Goal: Information Seeking & Learning: Find specific fact

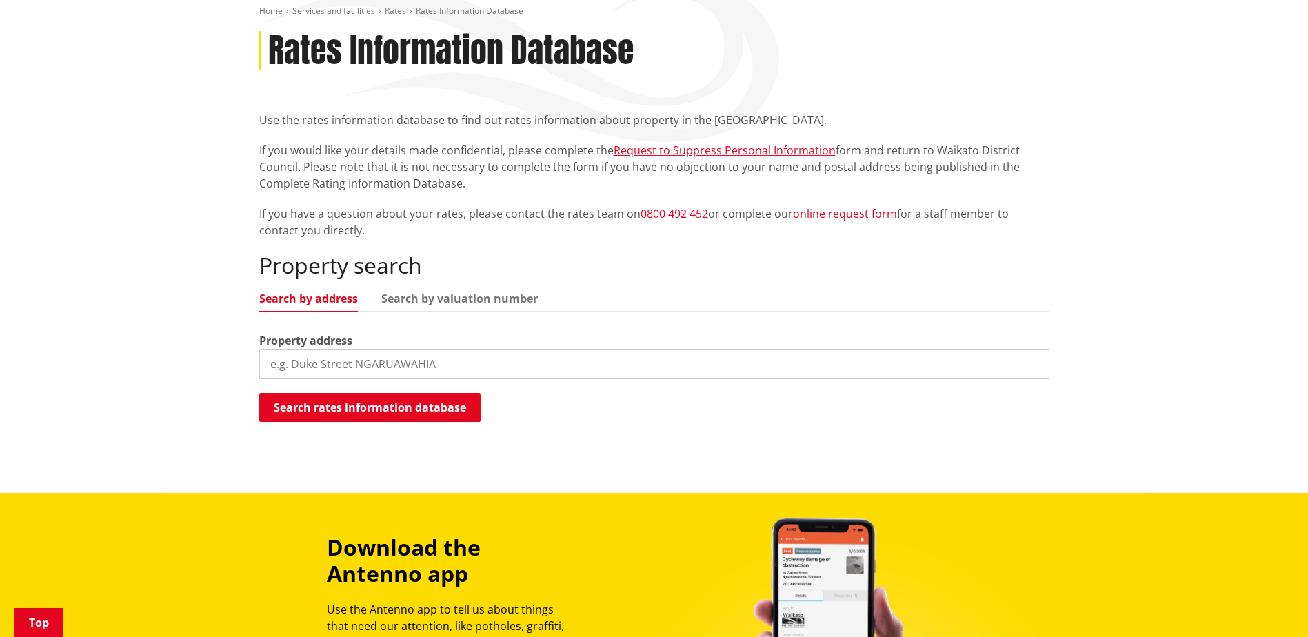
scroll to position [207, 0]
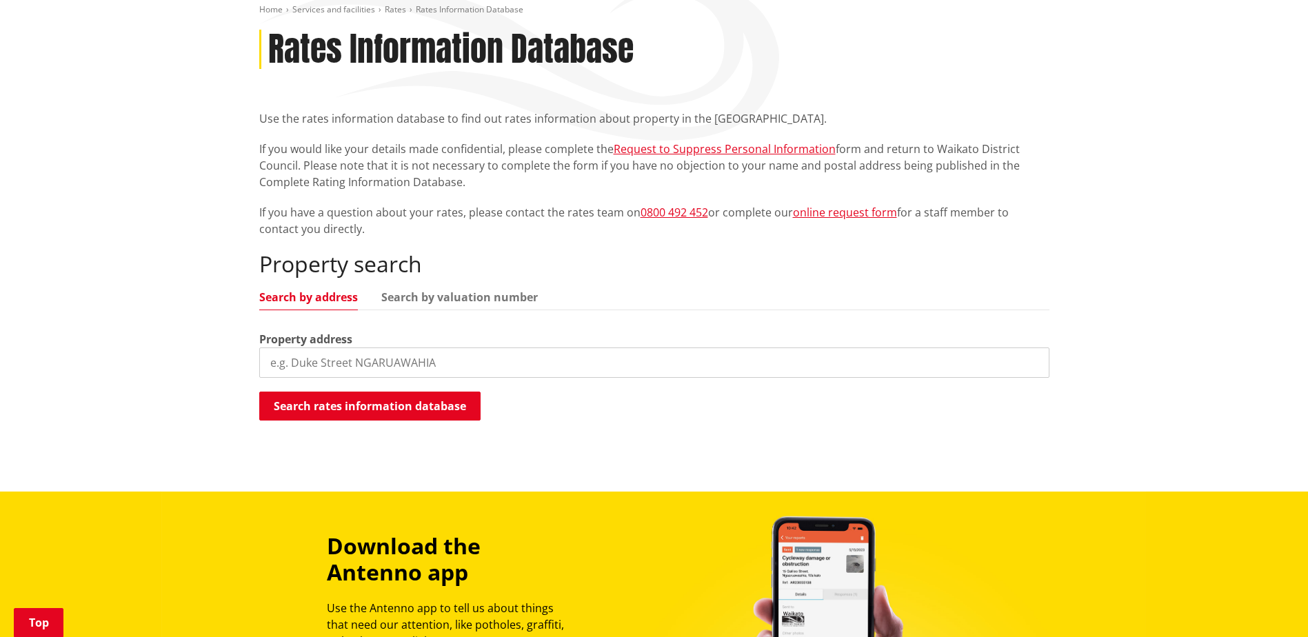
click at [421, 357] on input "search" at bounding box center [654, 363] width 790 height 30
type input "536 matangi road"
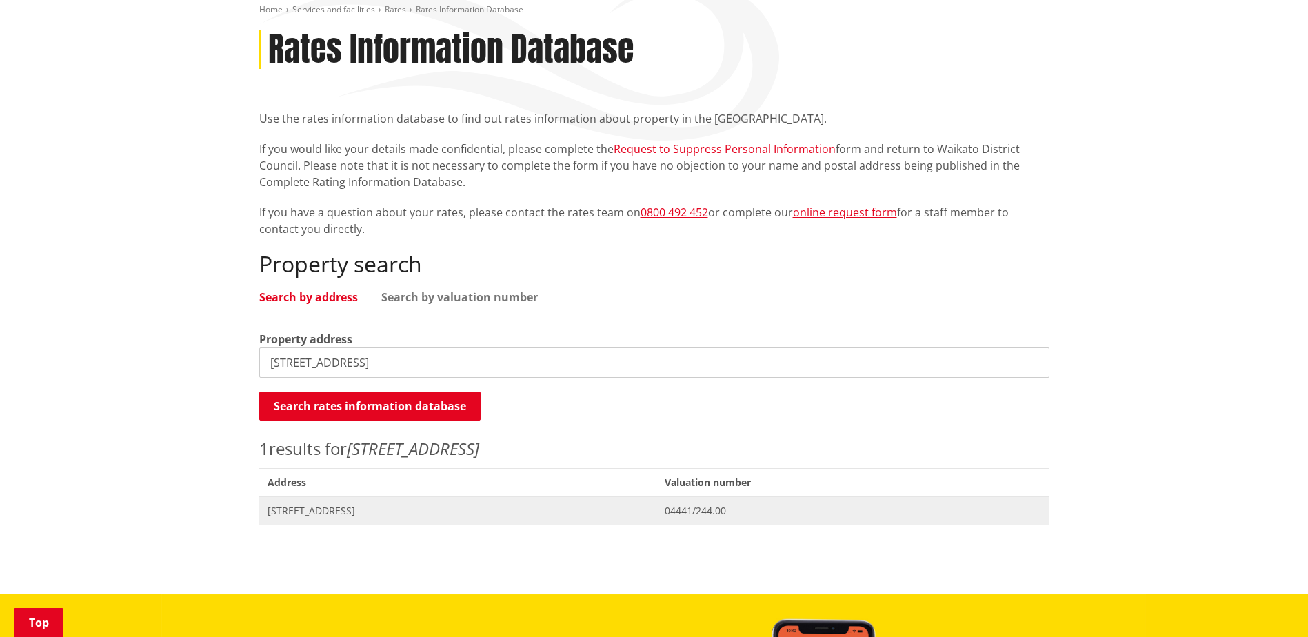
click at [312, 514] on span "[STREET_ADDRESS]" at bounding box center [458, 511] width 381 height 14
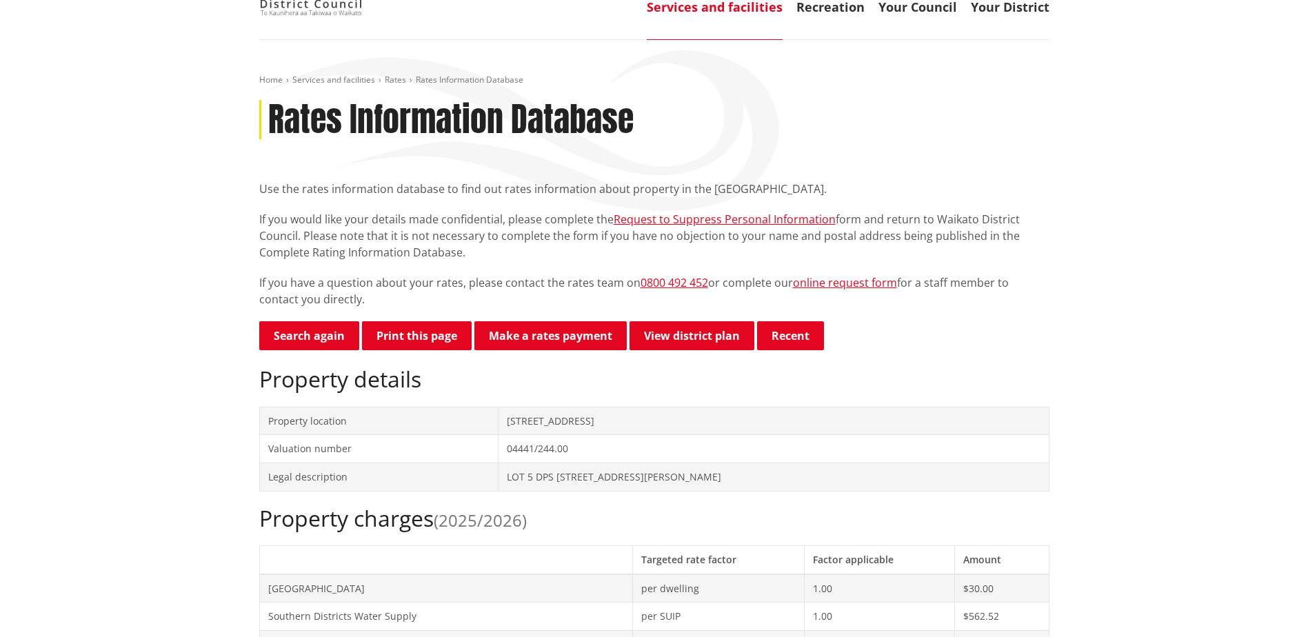
scroll to position [138, 0]
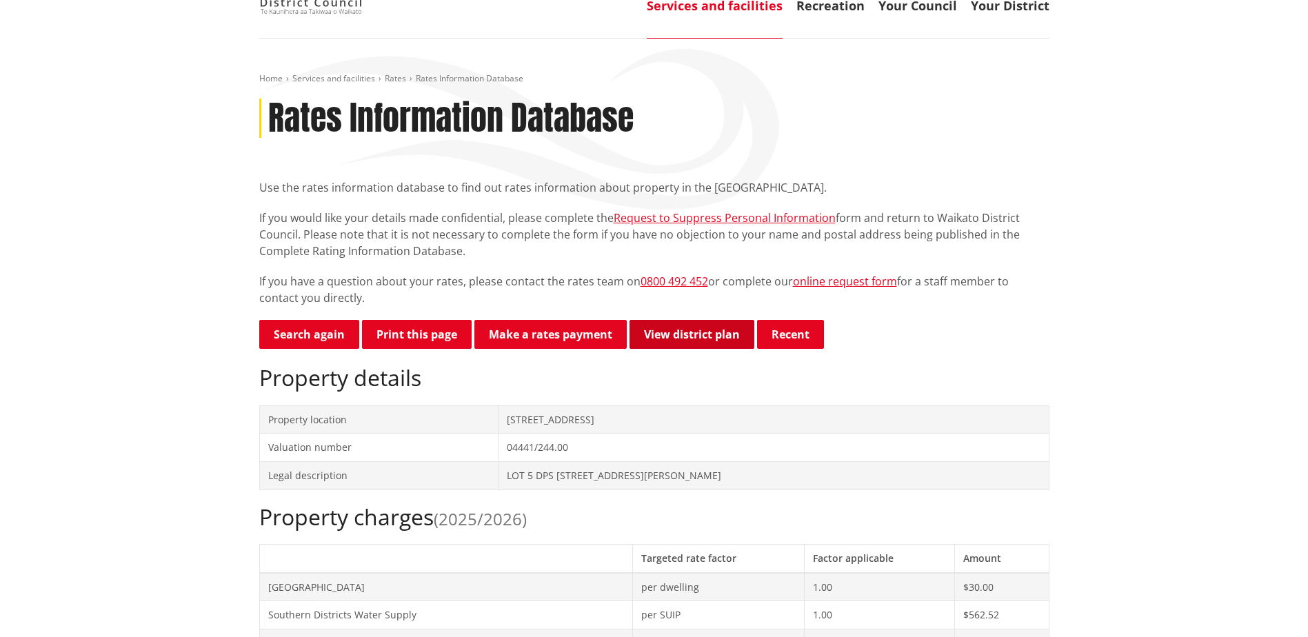
click at [703, 335] on link "View district plan" at bounding box center [692, 334] width 125 height 29
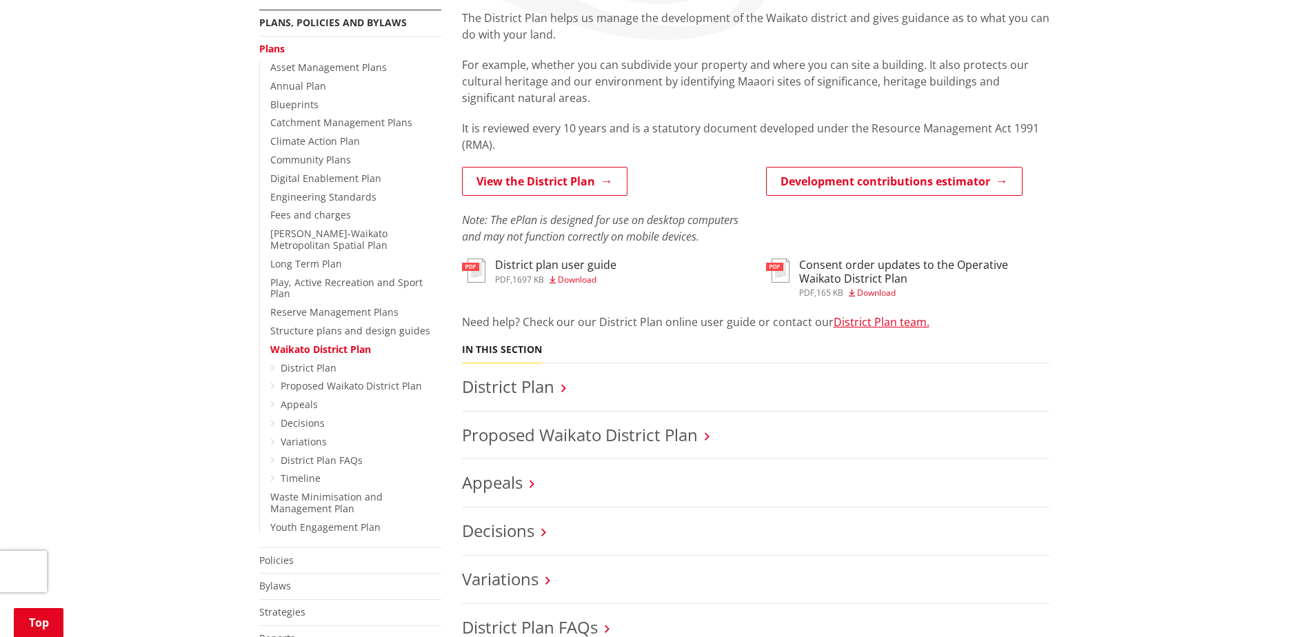
scroll to position [276, 0]
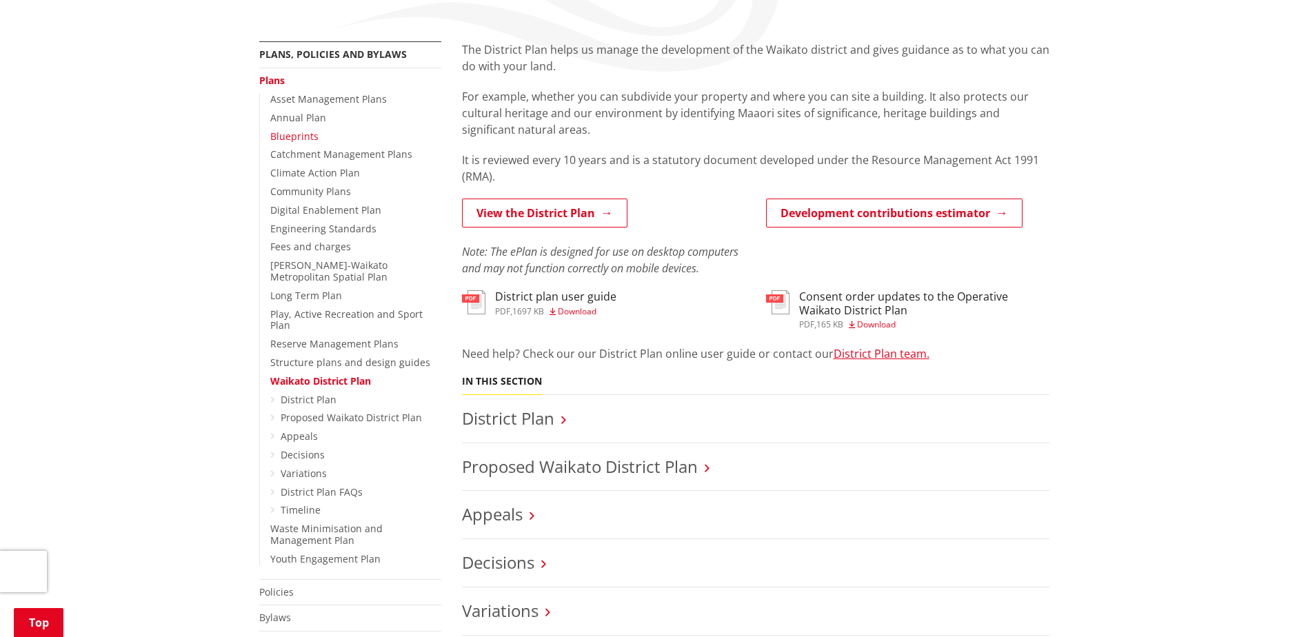
click at [279, 137] on link "Blueprints" at bounding box center [294, 136] width 48 height 13
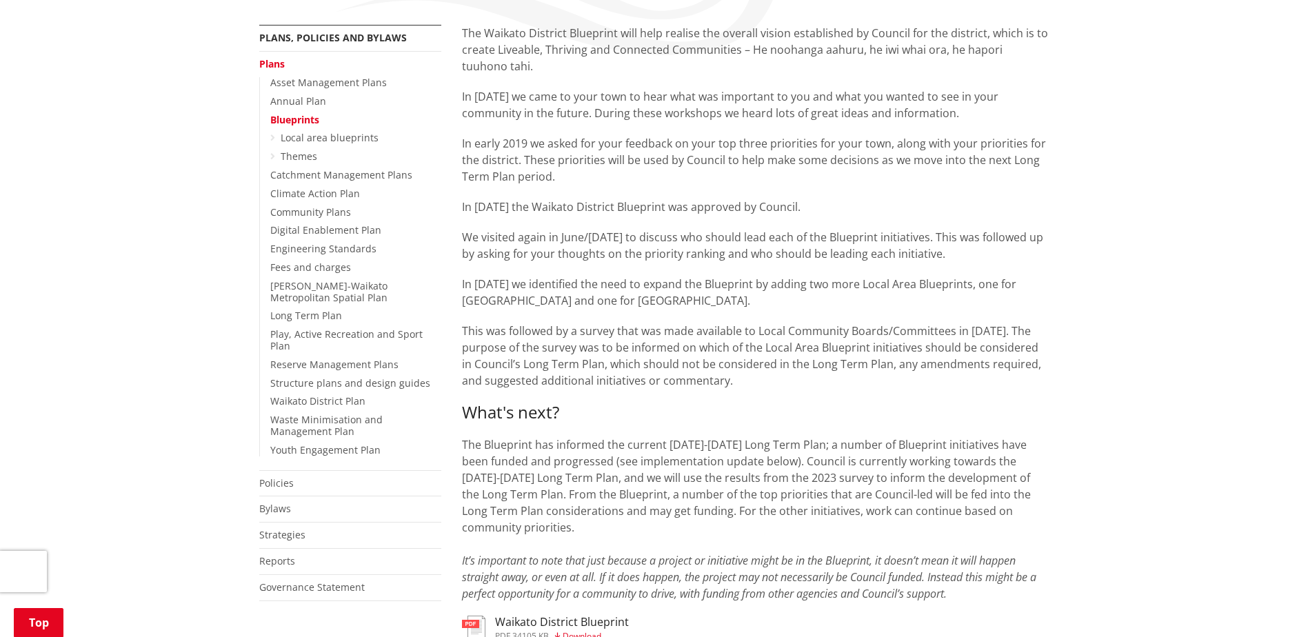
scroll to position [276, 0]
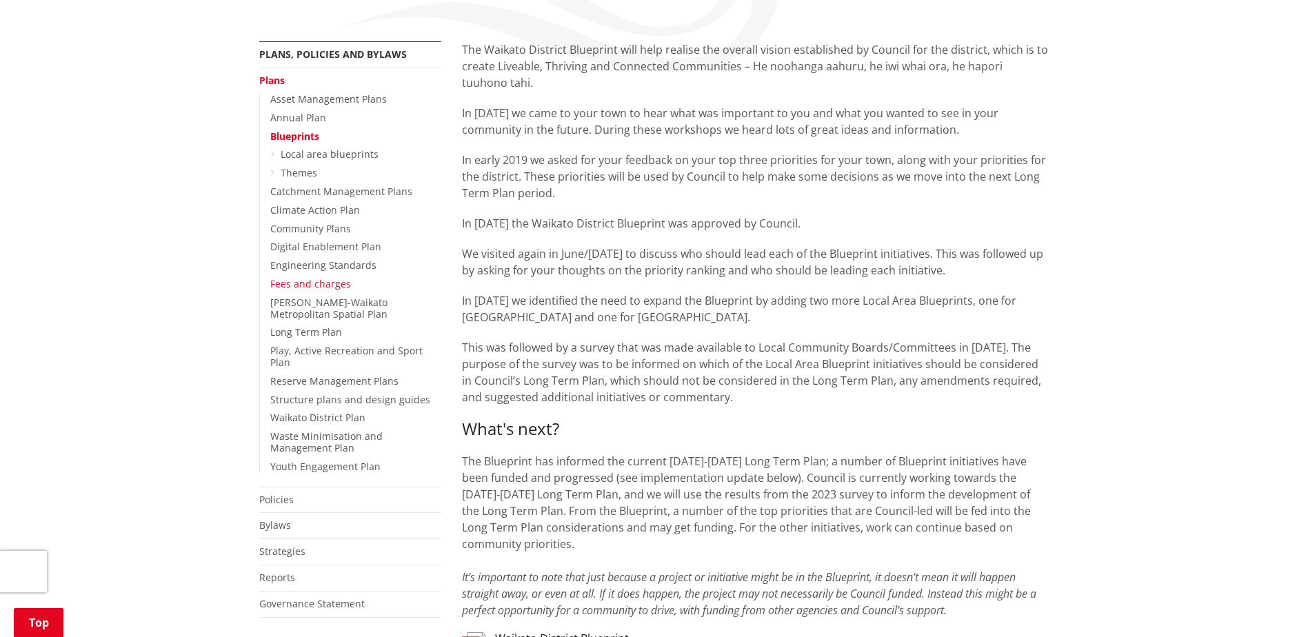
click at [315, 284] on link "Fees and charges" at bounding box center [310, 283] width 81 height 13
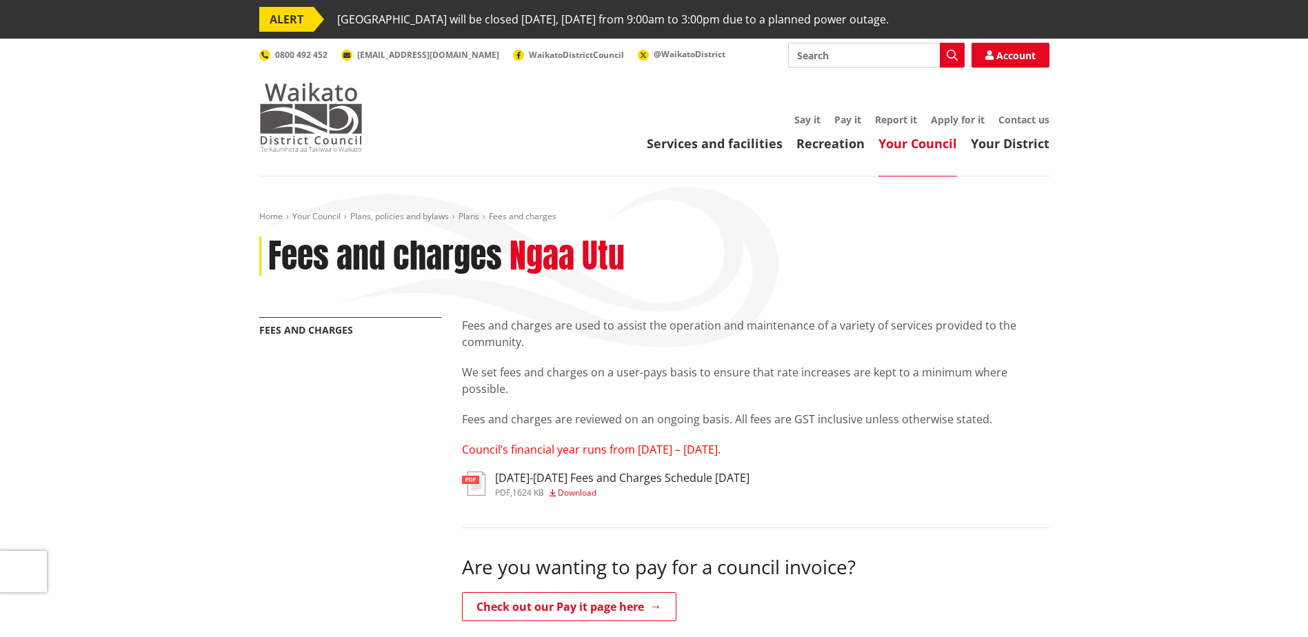
click at [323, 120] on img at bounding box center [310, 117] width 103 height 69
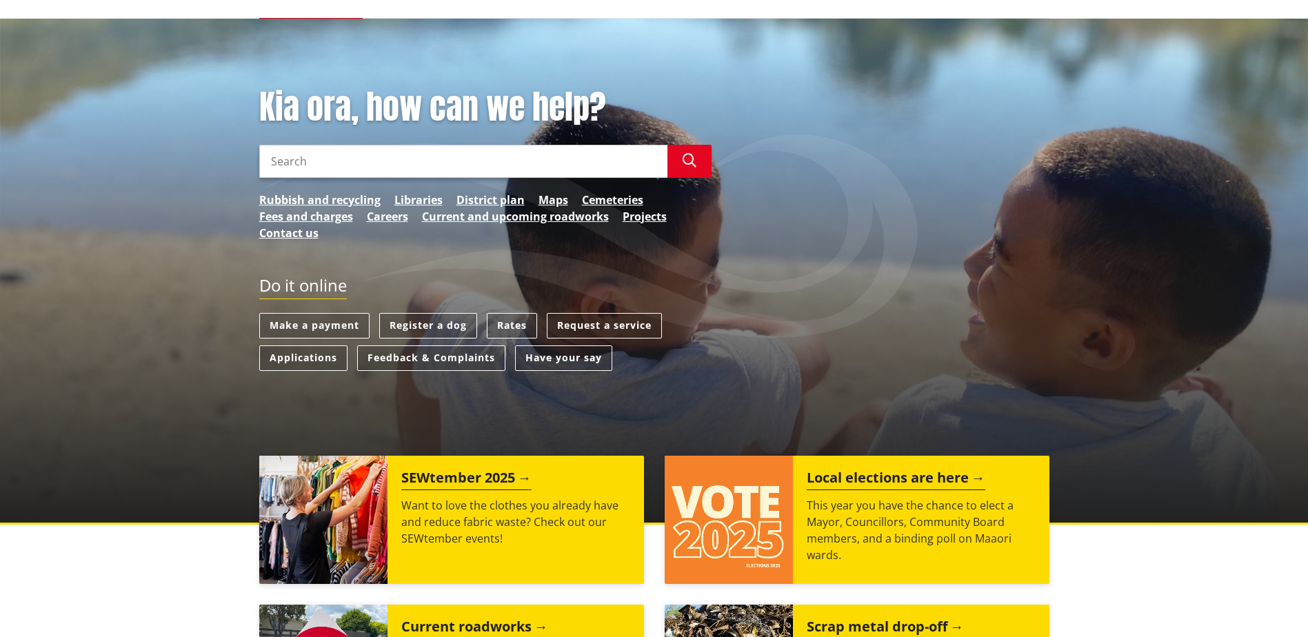
scroll to position [138, 0]
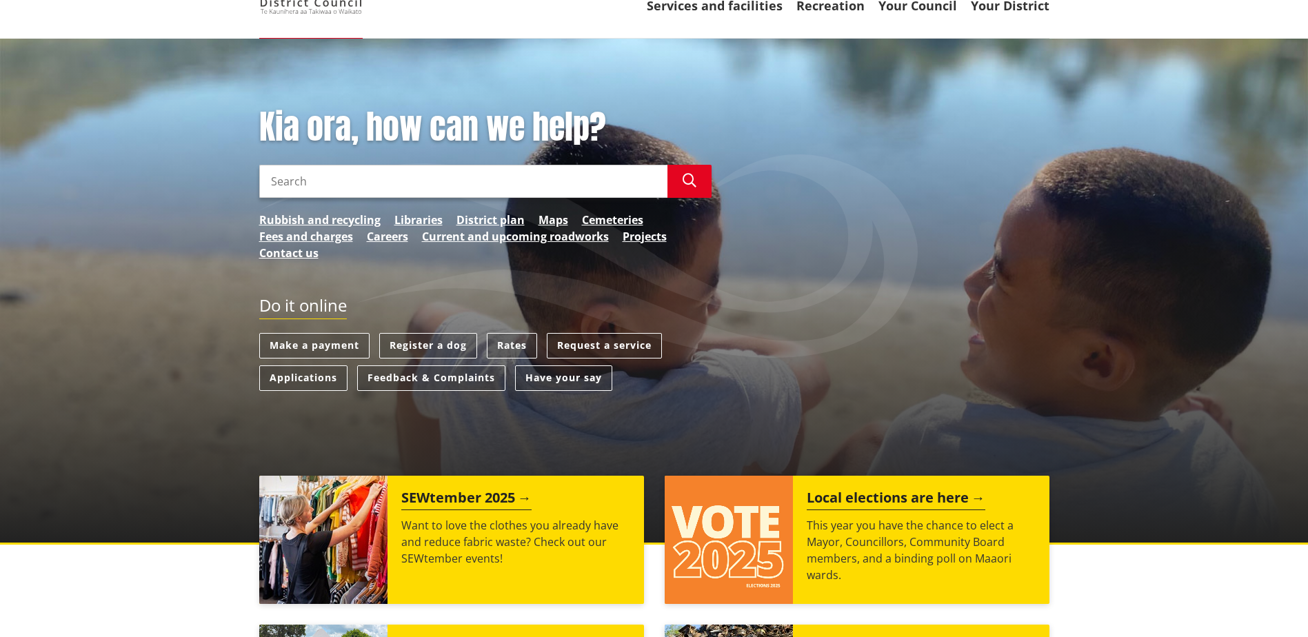
click at [446, 197] on input "Search" at bounding box center [463, 181] width 408 height 33
type input "[STREET_ADDRESS]"
click at [688, 185] on icon "button" at bounding box center [690, 181] width 14 height 14
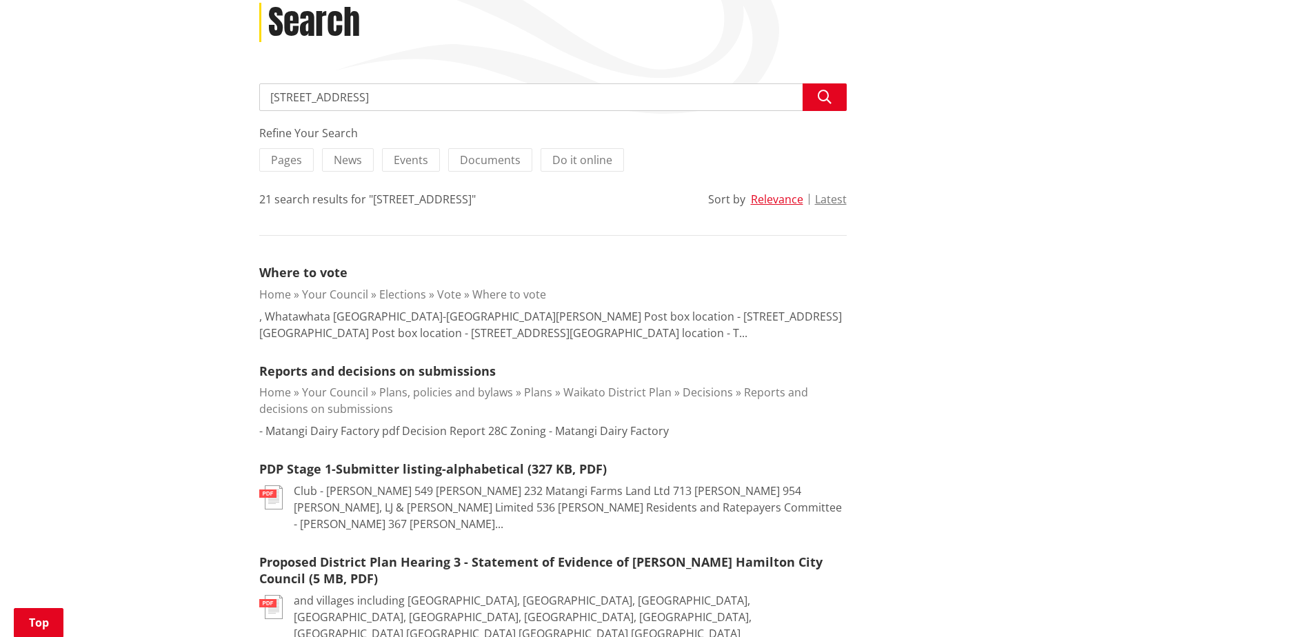
scroll to position [207, 0]
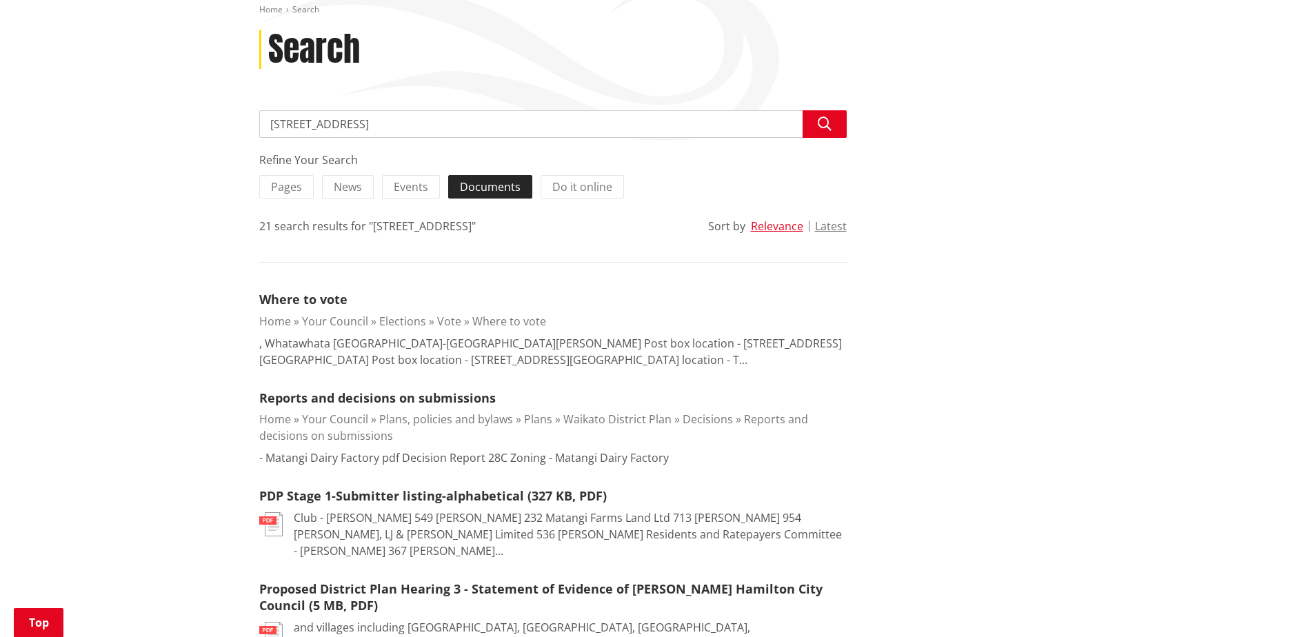
click at [518, 191] on label "Documents" at bounding box center [490, 186] width 84 height 23
click at [0, 0] on input "Documents" at bounding box center [0, 0] width 0 height 0
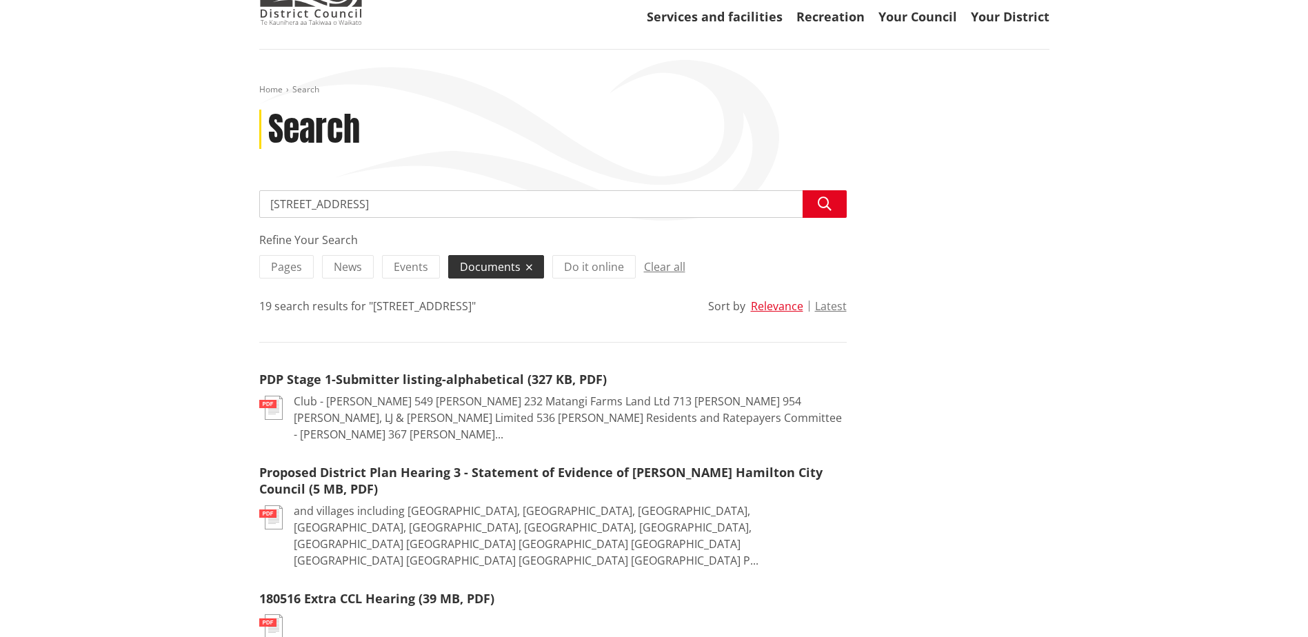
scroll to position [138, 0]
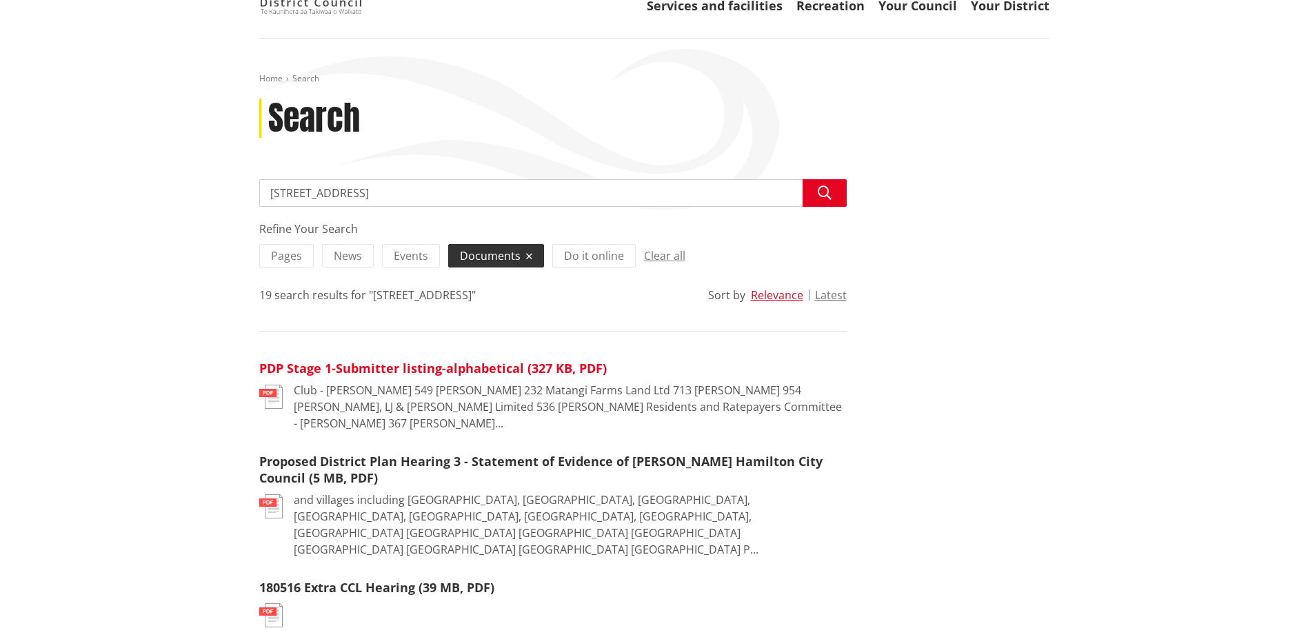
click at [459, 370] on link "PDP Stage 1-Submitter listing-alphabetical (327 KB, PDF)" at bounding box center [433, 368] width 348 height 17
